Goal: Task Accomplishment & Management: Use online tool/utility

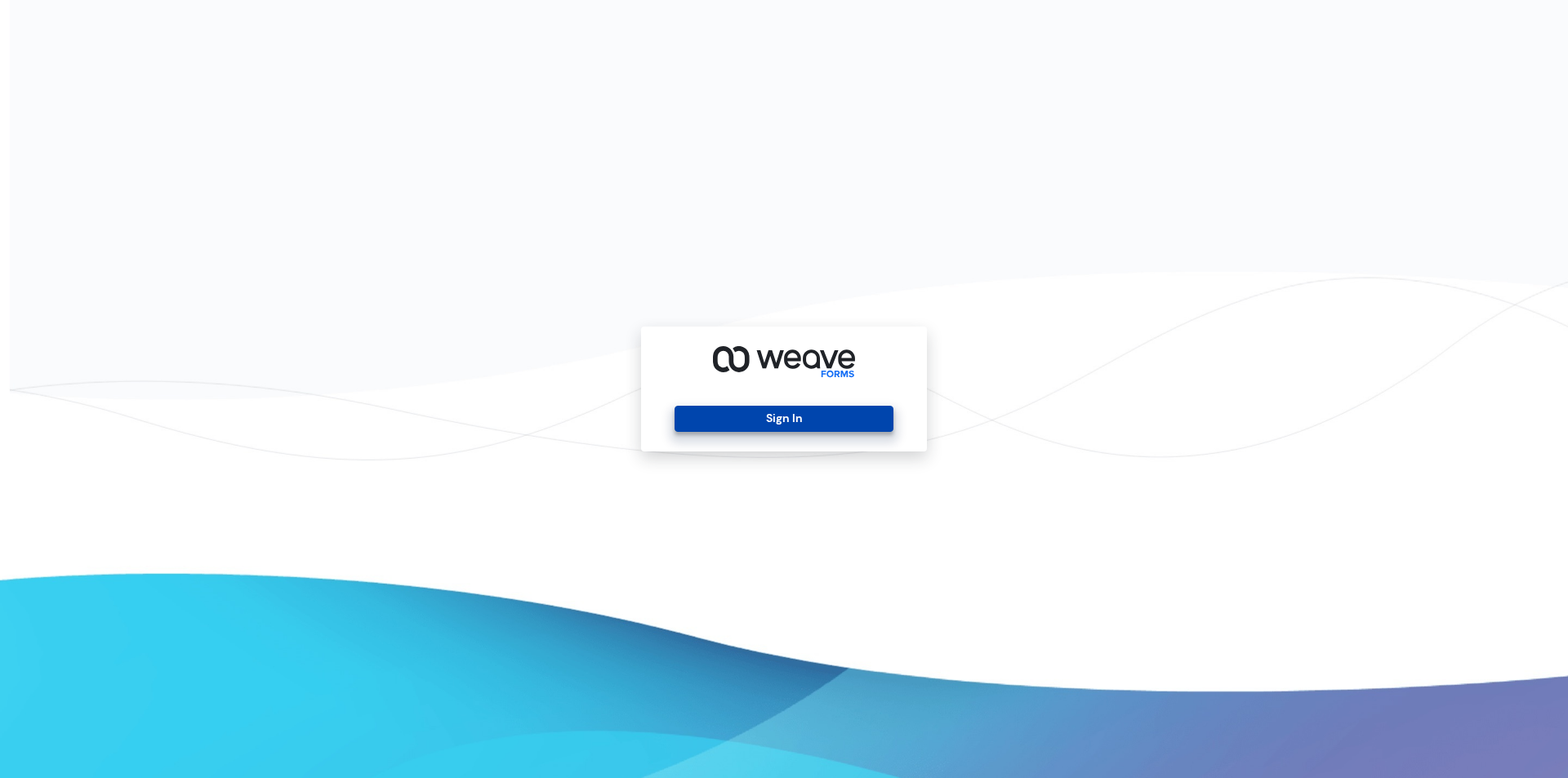
click at [795, 425] on button "Sign In" at bounding box center [784, 419] width 219 height 26
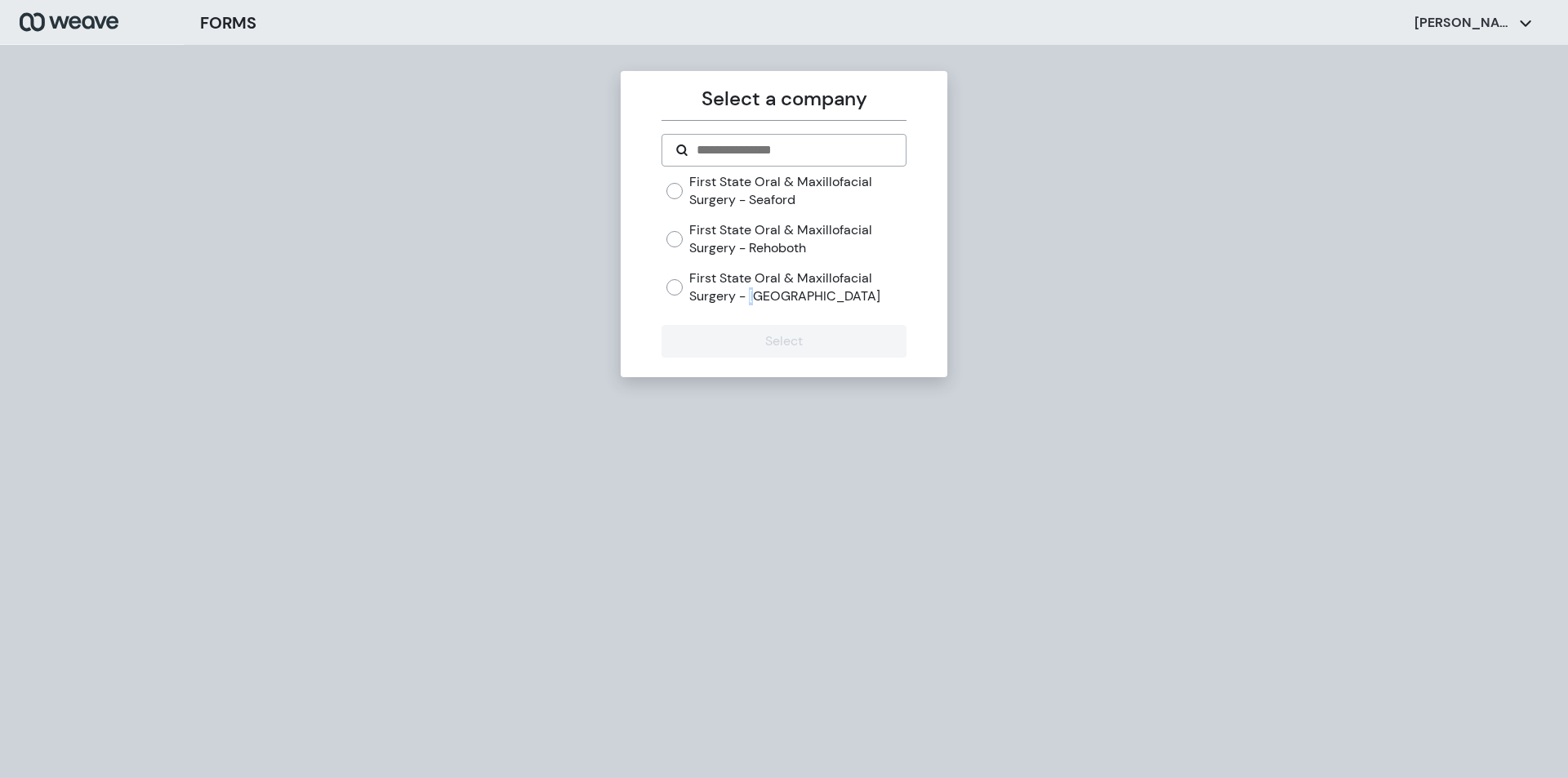
drag, startPoint x: 753, startPoint y: 298, endPoint x: 755, endPoint y: 318, distance: 20.1
click at [754, 298] on label "First State Oral & Maxillofacial Surgery - [GEOGRAPHIC_DATA]" at bounding box center [798, 288] width 217 height 35
click at [746, 294] on label "First State Oral & Maxillofacial Surgery - [GEOGRAPHIC_DATA]" at bounding box center [798, 288] width 217 height 35
click at [713, 332] on button "Select" at bounding box center [783, 341] width 244 height 33
